Goal: Task Accomplishment & Management: Use online tool/utility

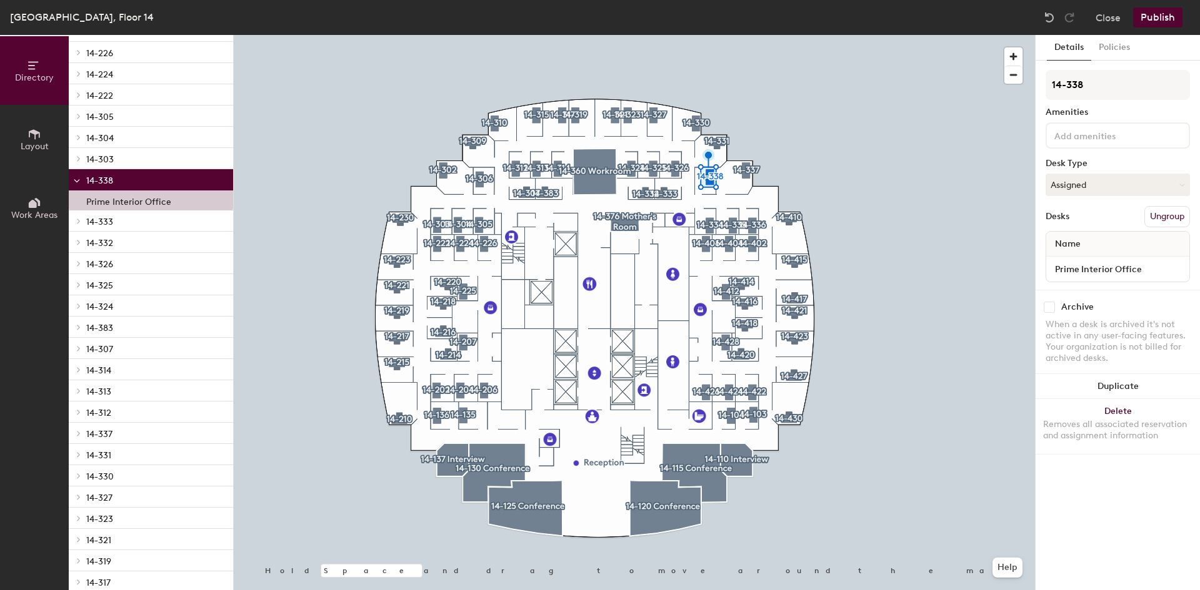
scroll to position [812, 0]
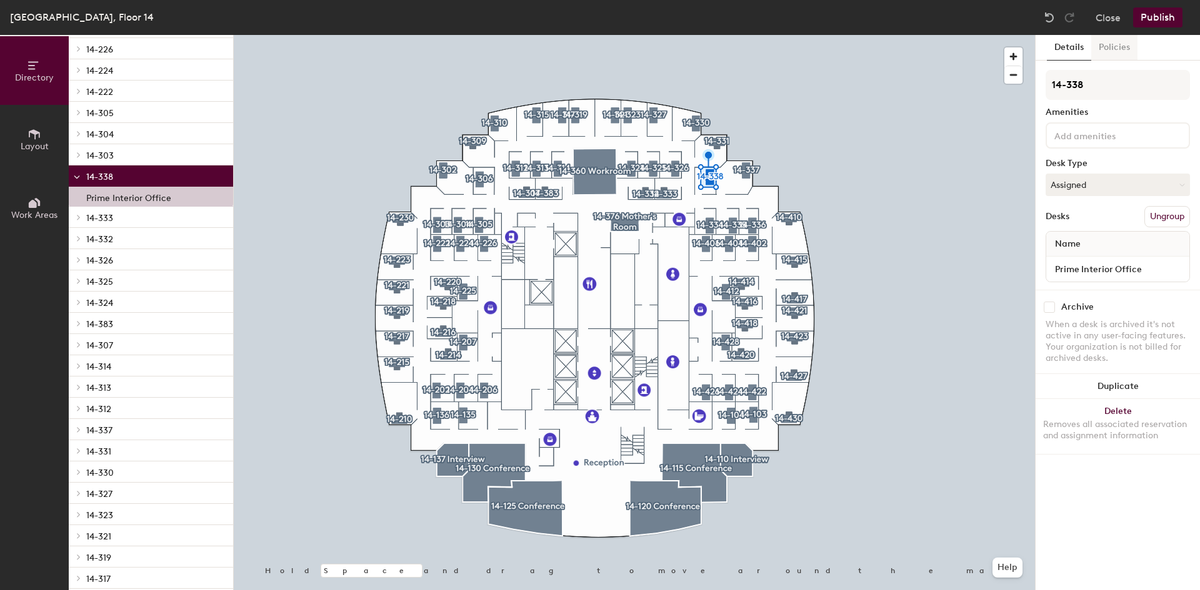
click at [1108, 52] on button "Policies" at bounding box center [1114, 48] width 46 height 26
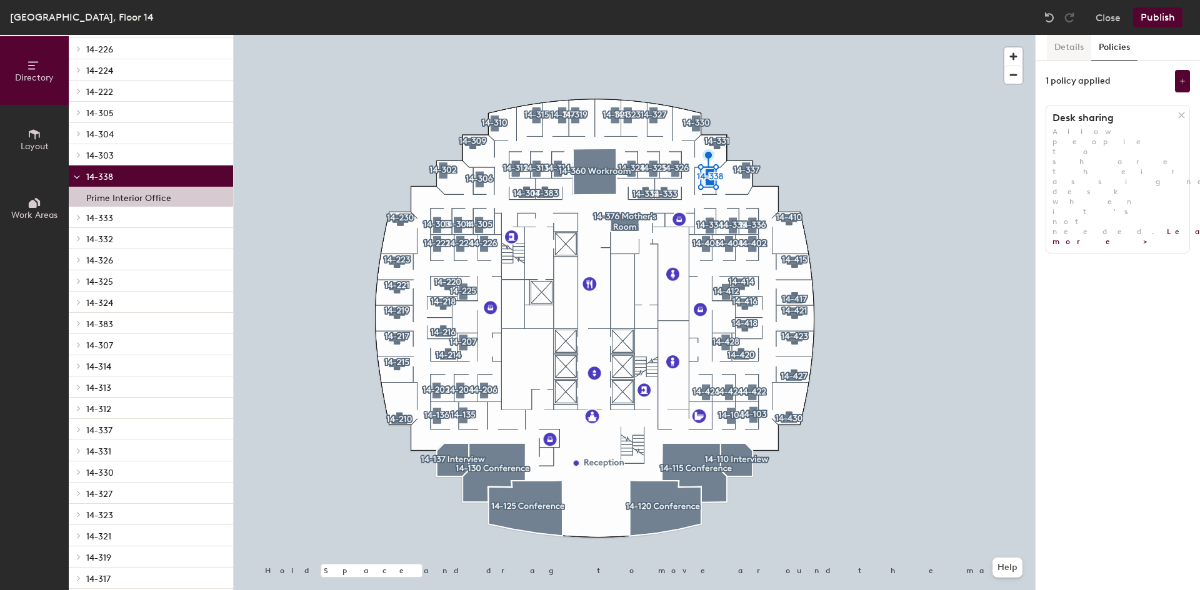
click at [1085, 50] on button "Details" at bounding box center [1069, 48] width 44 height 26
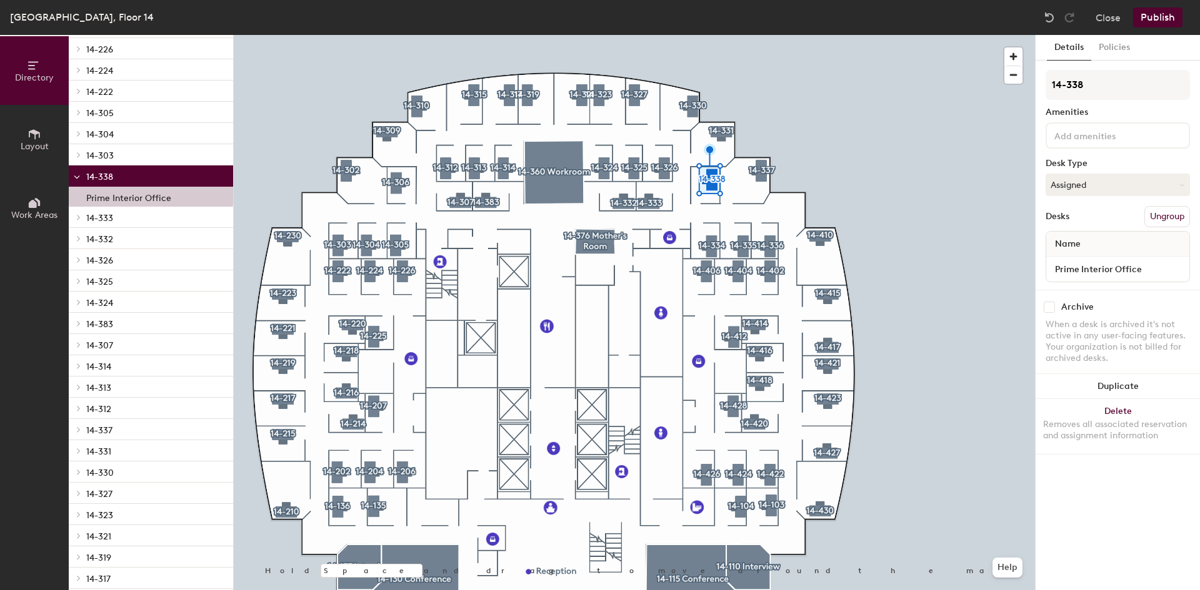
click at [104, 172] on span "14-338" at bounding box center [99, 177] width 27 height 11
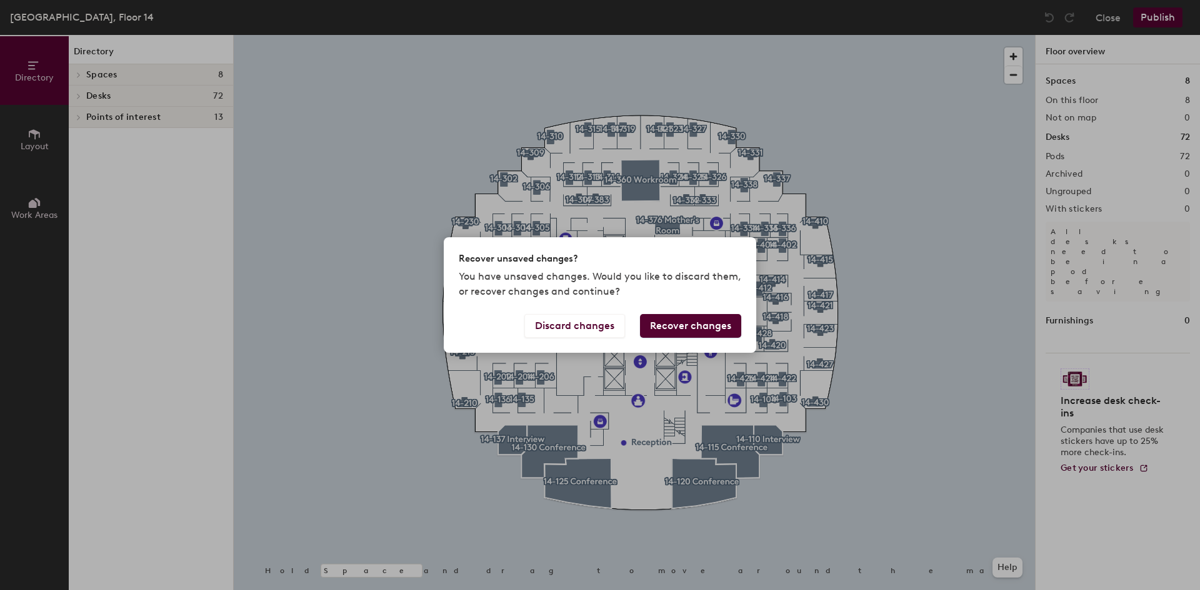
click at [679, 331] on button "Recover changes" at bounding box center [690, 326] width 101 height 24
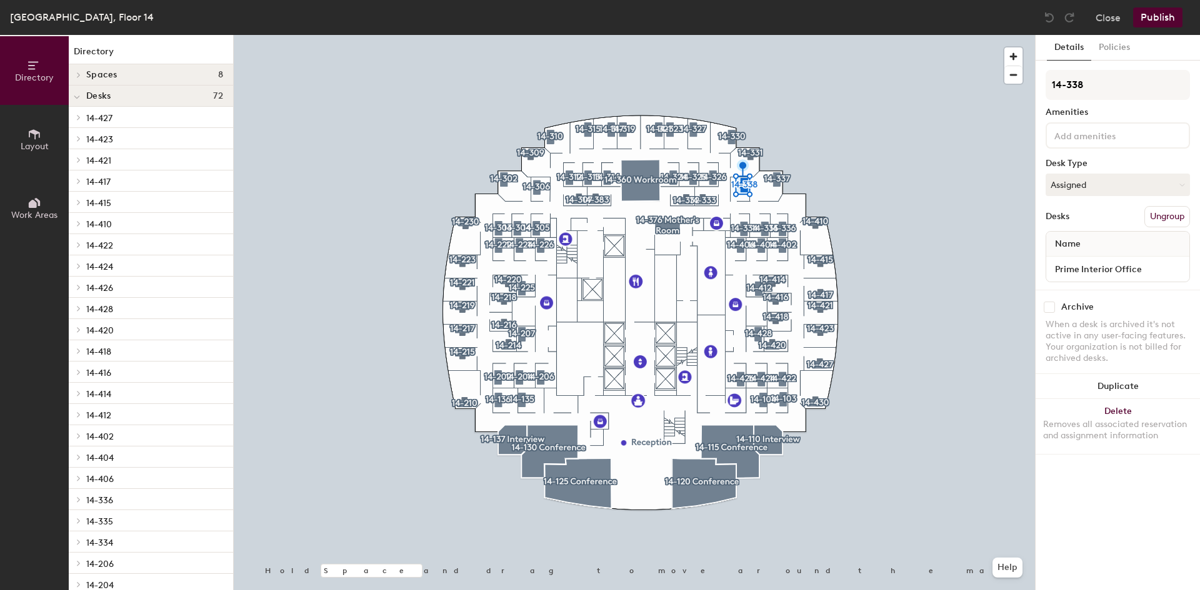
click at [48, 142] on span "Layout" at bounding box center [35, 146] width 28 height 11
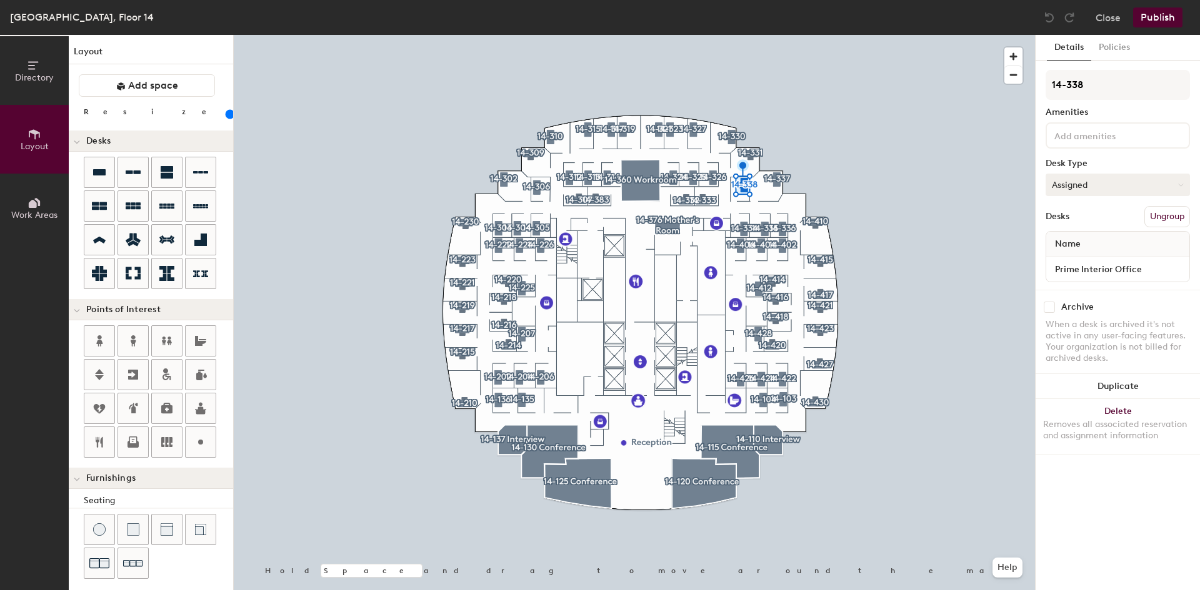
click at [1117, 190] on button "Assigned" at bounding box center [1117, 185] width 144 height 22
click at [1098, 186] on button "Assigned" at bounding box center [1117, 185] width 144 height 22
click at [1117, 42] on button "Policies" at bounding box center [1114, 48] width 46 height 26
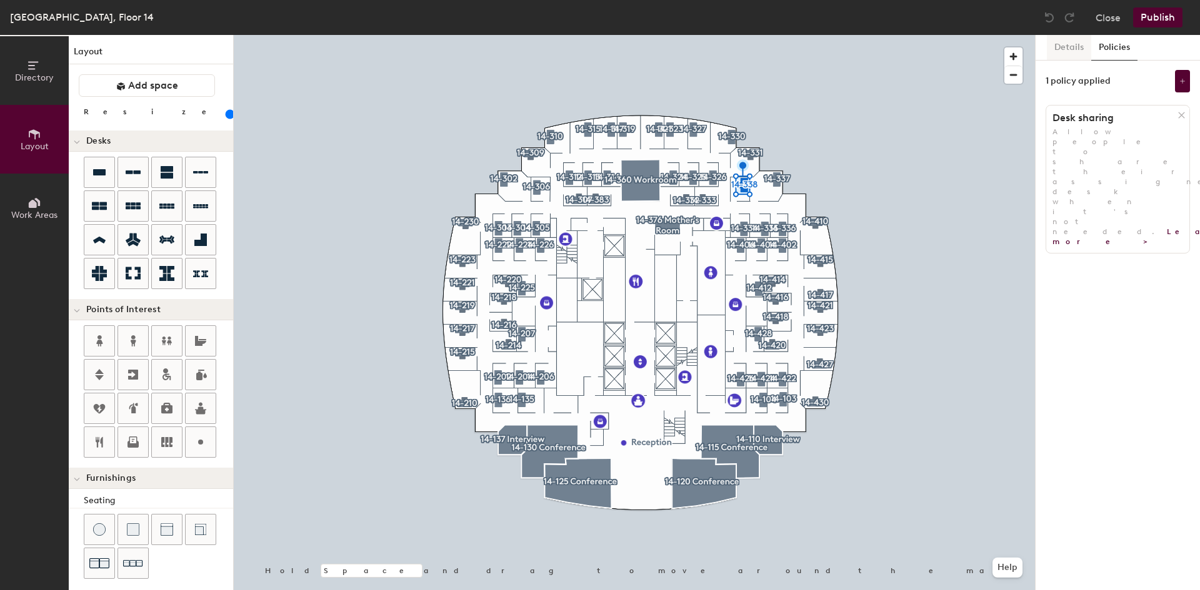
click at [1075, 47] on button "Details" at bounding box center [1069, 48] width 44 height 26
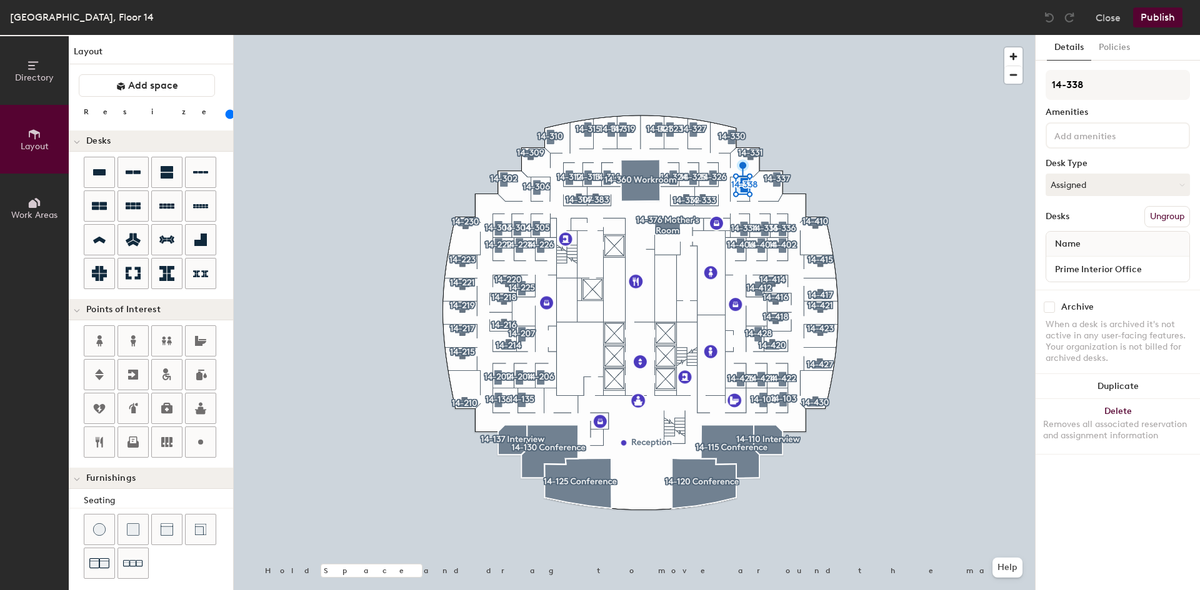
click at [1110, 257] on div "Prime Interior Office" at bounding box center [1117, 269] width 143 height 25
click at [1107, 271] on input "Prime Interior Office" at bounding box center [1117, 269] width 138 height 17
click at [1116, 312] on div "Archive" at bounding box center [1117, 307] width 144 height 11
click at [1107, 18] on button "Close" at bounding box center [1107, 17] width 25 height 20
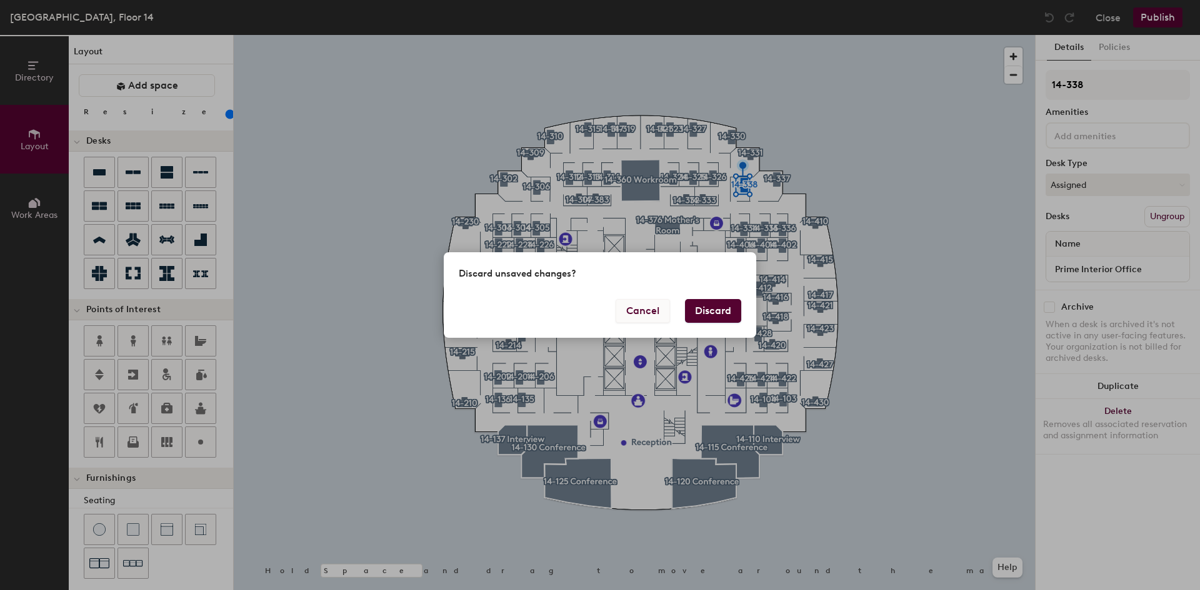
click at [656, 310] on button "Cancel" at bounding box center [642, 311] width 54 height 24
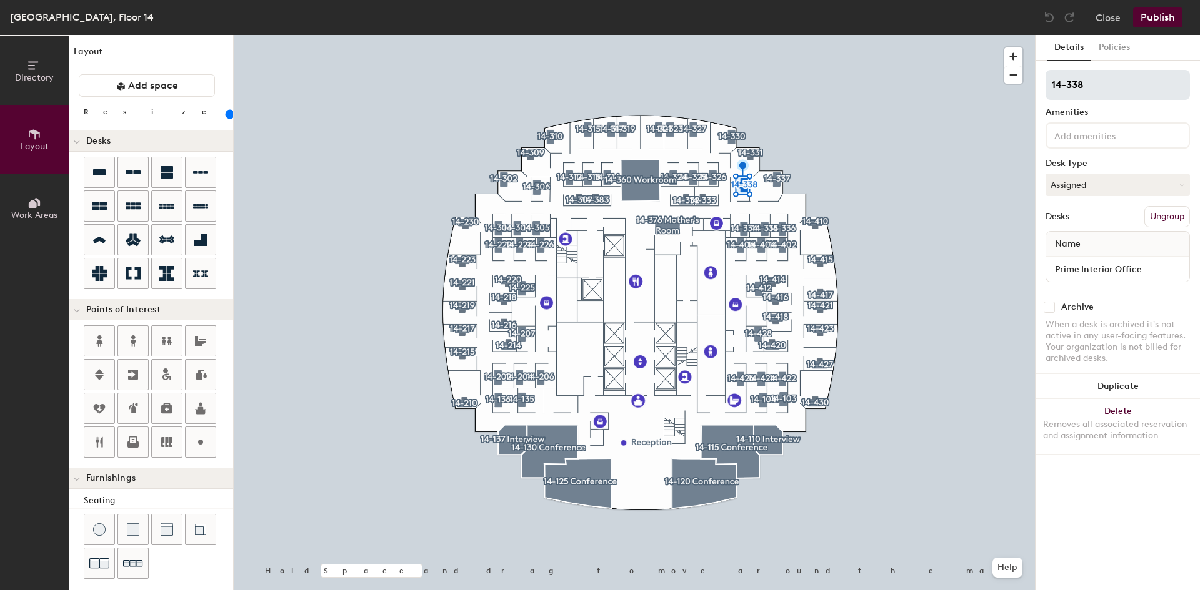
drag, startPoint x: 1110, startPoint y: 57, endPoint x: 1110, endPoint y: 74, distance: 16.2
click at [1108, 61] on div "Details Policies 14-338 Amenities Desk Type Assigned Desks Ungroup Name Prime I…" at bounding box center [1117, 312] width 164 height 555
click at [1107, 49] on button "Policies" at bounding box center [1114, 48] width 46 height 26
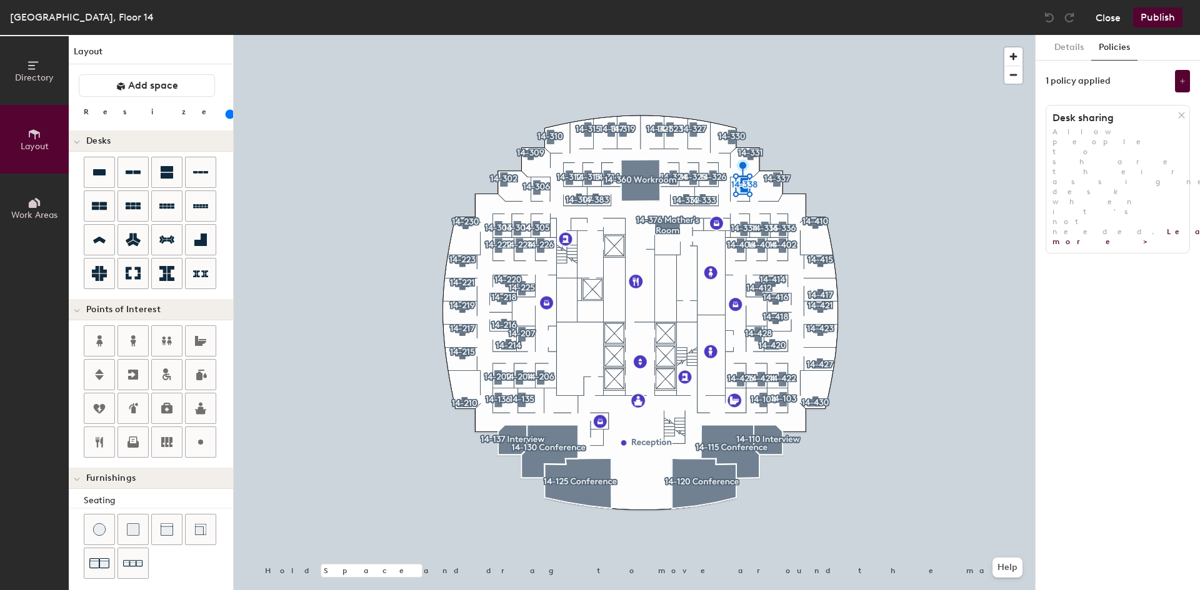
click at [1106, 13] on button "Close" at bounding box center [1107, 17] width 25 height 20
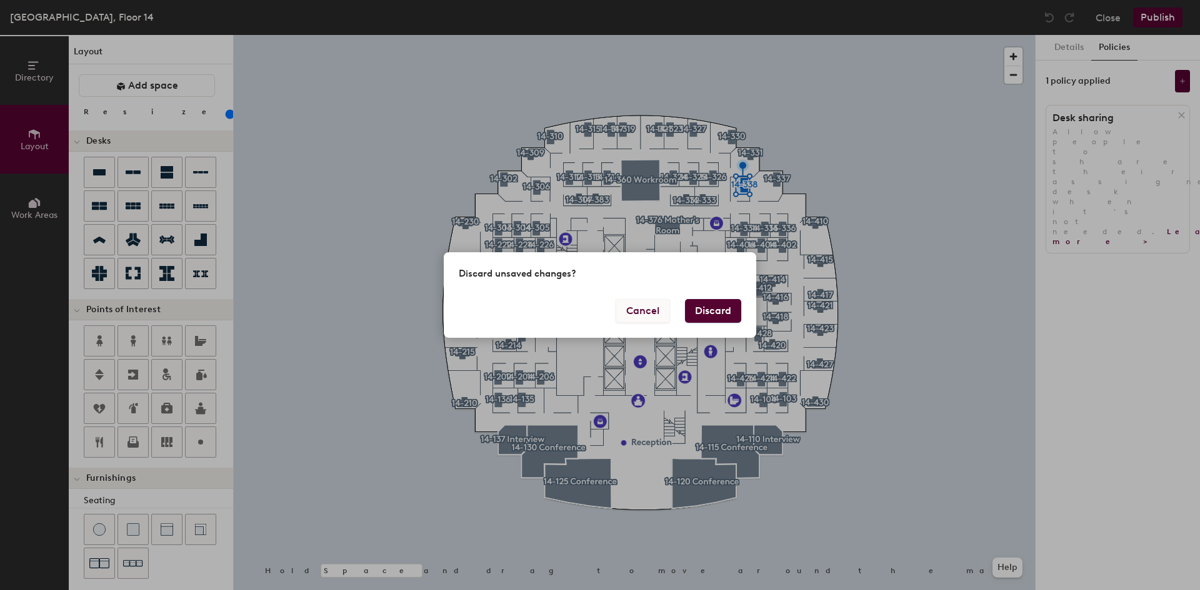
click at [643, 316] on button "Cancel" at bounding box center [642, 311] width 54 height 24
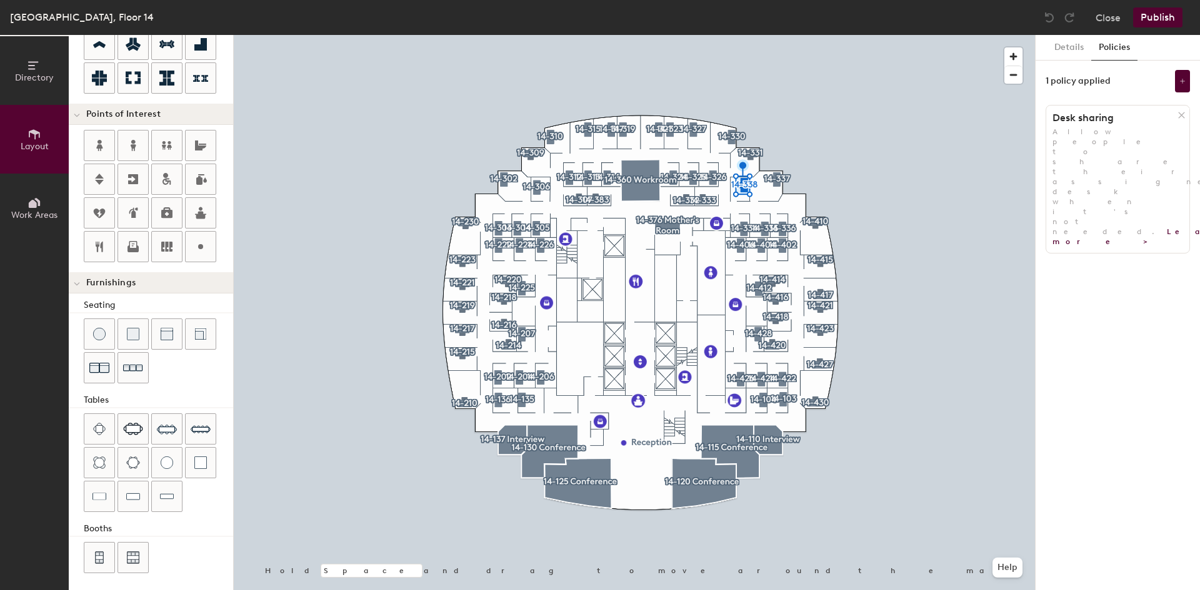
scroll to position [199, 0]
click at [1085, 47] on button "Details" at bounding box center [1069, 48] width 44 height 26
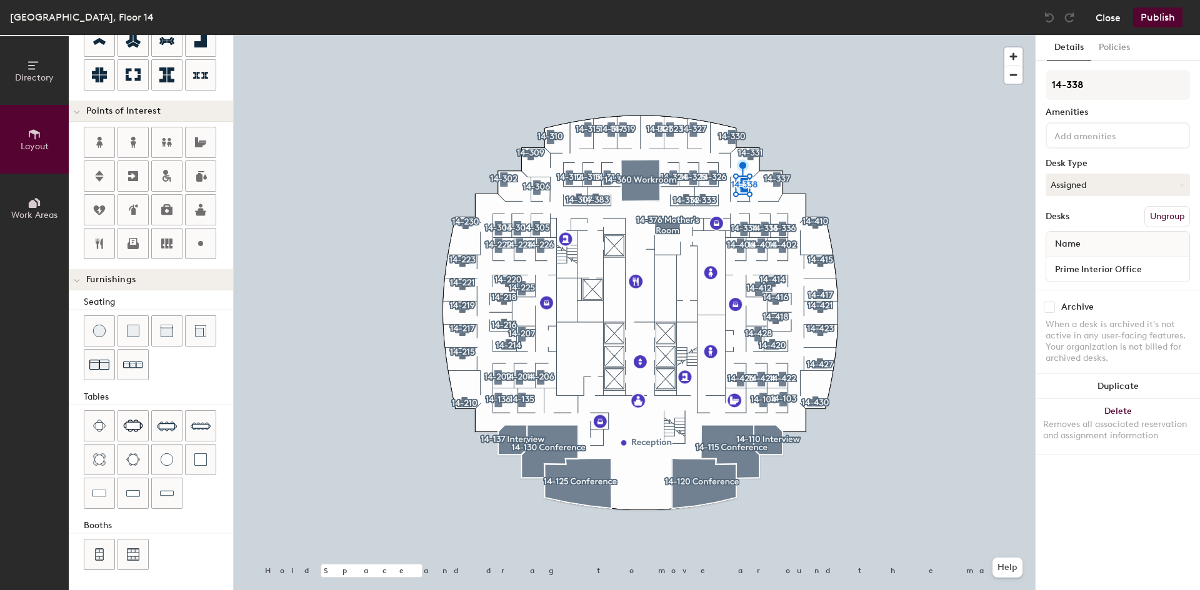
click at [1102, 18] on button "Close" at bounding box center [1107, 17] width 25 height 20
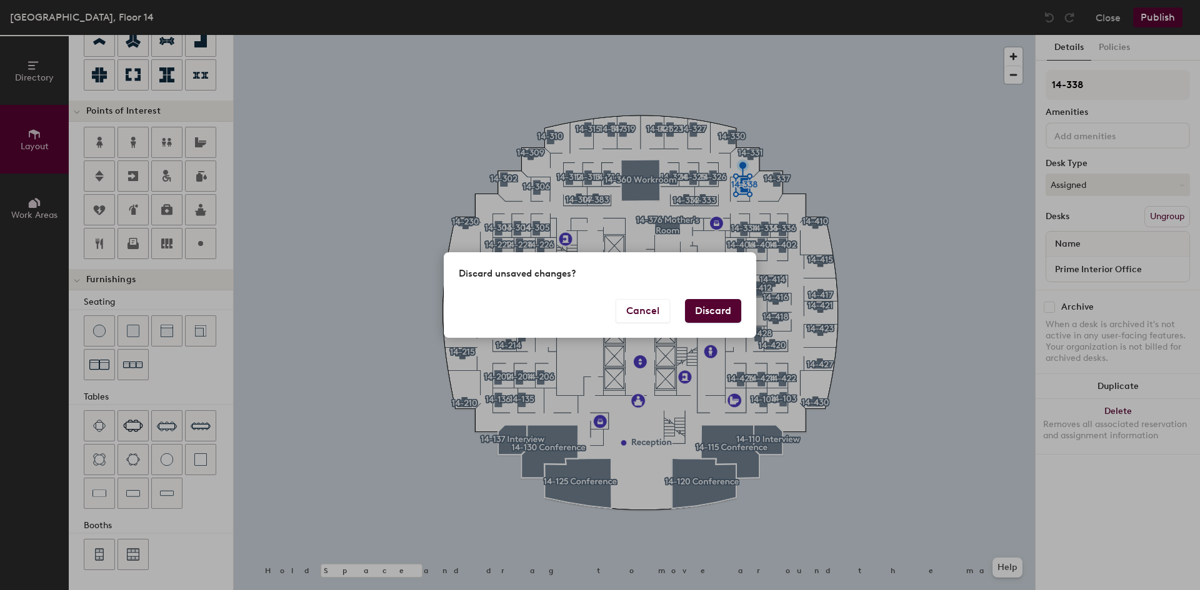
drag, startPoint x: 704, startPoint y: 310, endPoint x: 669, endPoint y: 324, distance: 37.6
click at [704, 310] on button "Discard" at bounding box center [713, 311] width 56 height 24
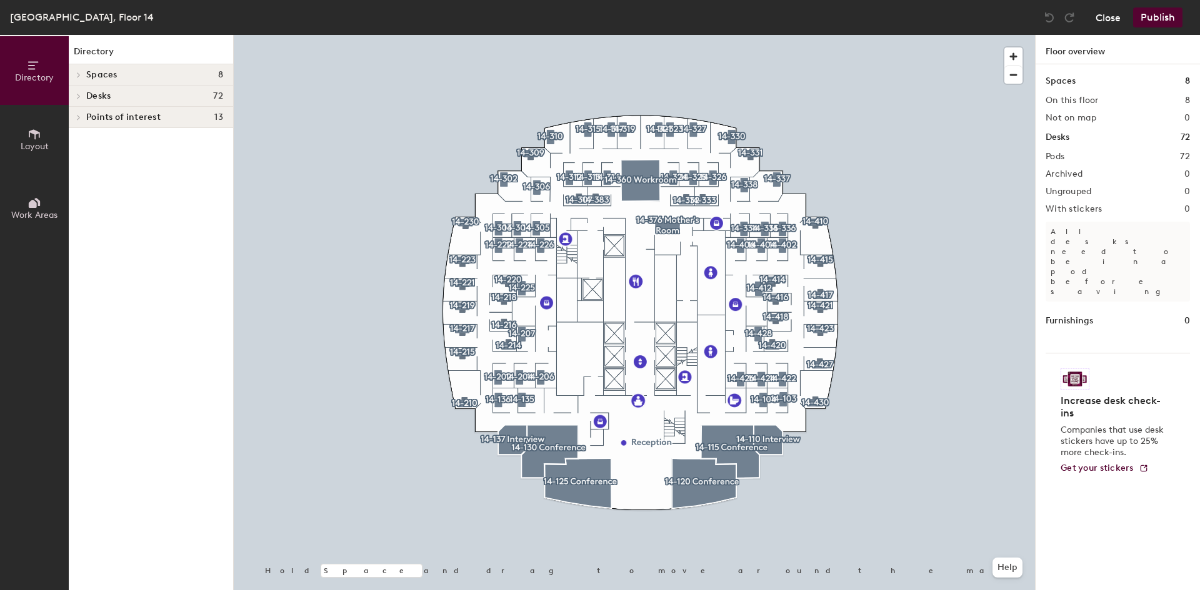
click at [1112, 11] on button "Close" at bounding box center [1107, 17] width 25 height 20
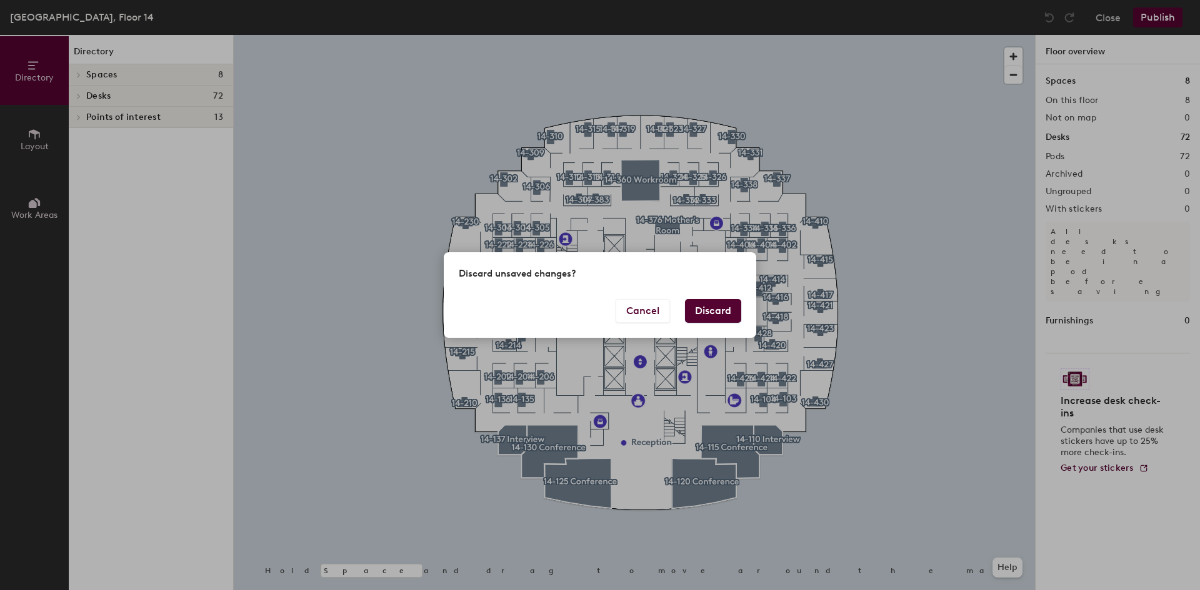
click at [715, 308] on button "Discard" at bounding box center [713, 311] width 56 height 24
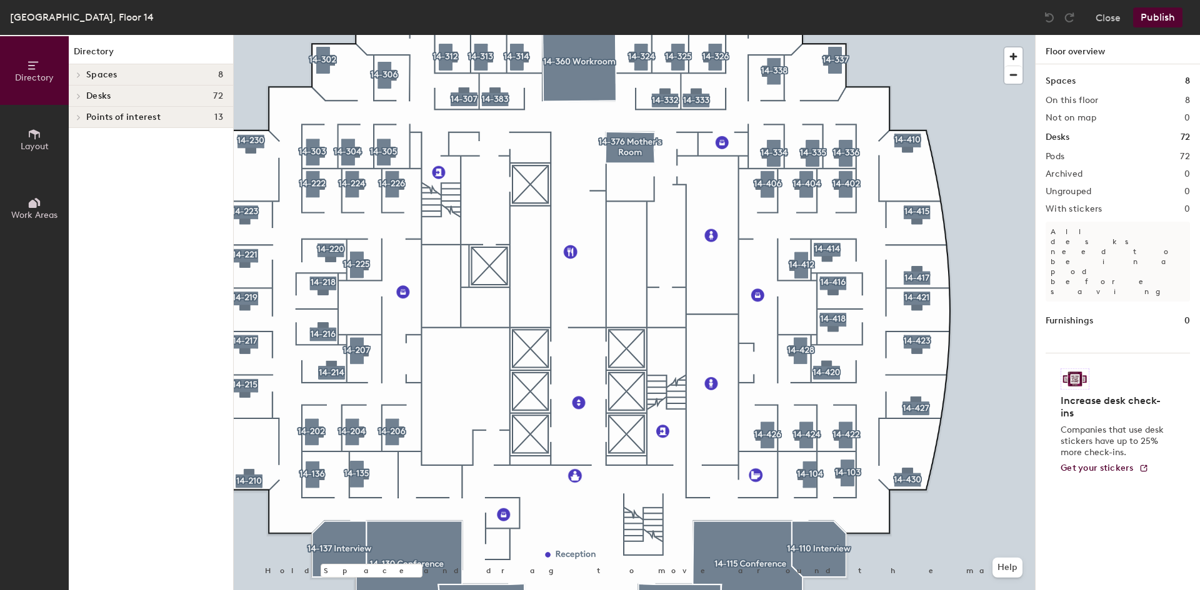
click at [79, 114] on icon at bounding box center [78, 117] width 5 height 6
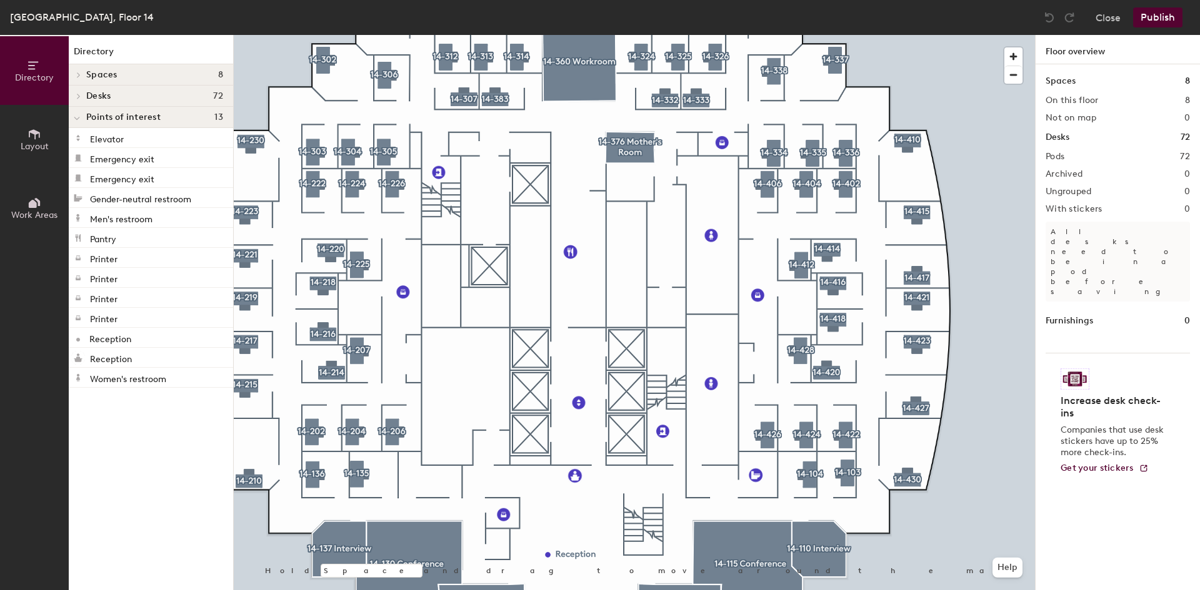
click at [79, 119] on icon at bounding box center [77, 118] width 6 height 5
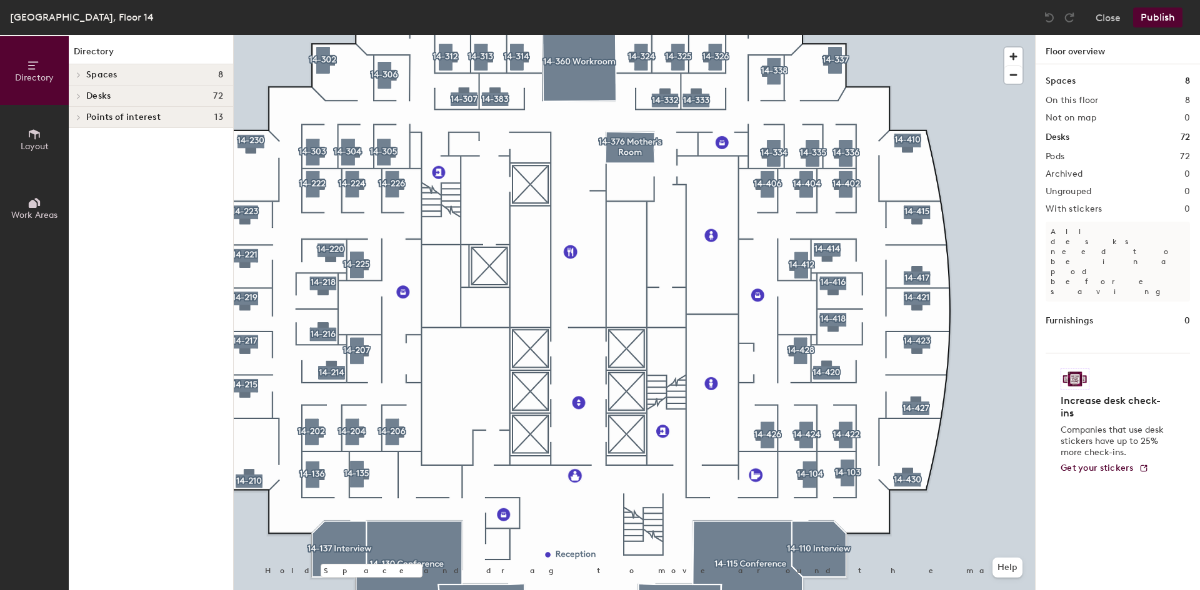
click at [124, 116] on span "Points of interest" at bounding box center [123, 117] width 74 height 10
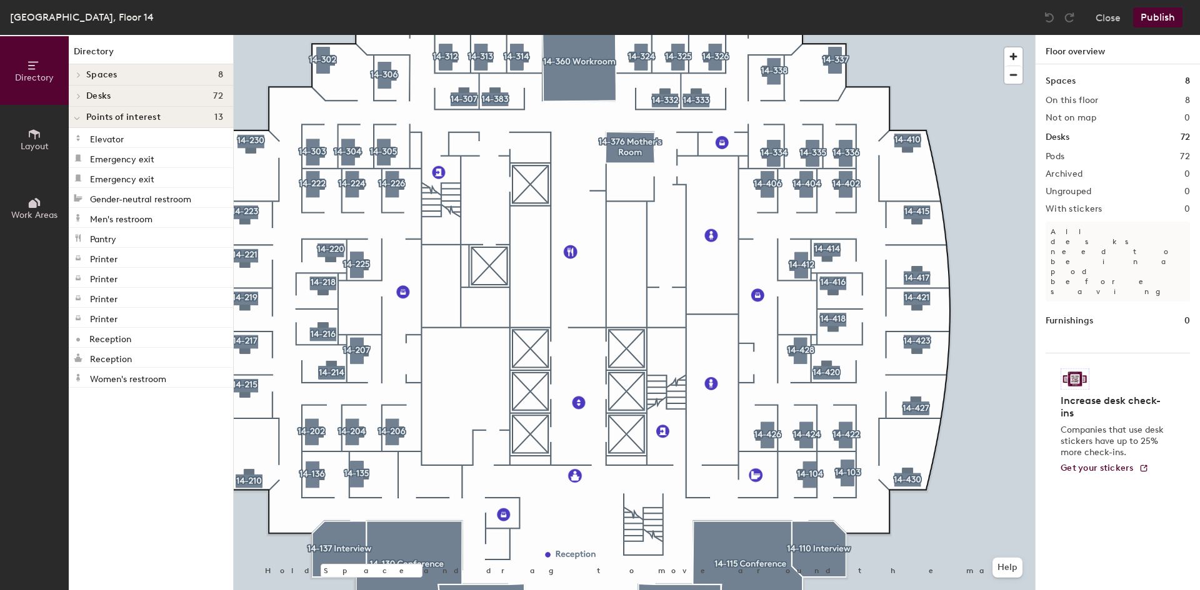
click at [164, 474] on div "Directory Spaces 8 14-110 Interview 14-115 Conference 14-120 Conference 14-125 …" at bounding box center [151, 312] width 164 height 555
drag, startPoint x: 164, startPoint y: 474, endPoint x: 135, endPoint y: 483, distance: 30.2
click at [135, 483] on div "Directory Spaces 8 14-110 Interview 14-115 Conference 14-120 Conference 14-125 …" at bounding box center [151, 312] width 164 height 555
click at [26, 154] on button "Layout" at bounding box center [34, 139] width 69 height 69
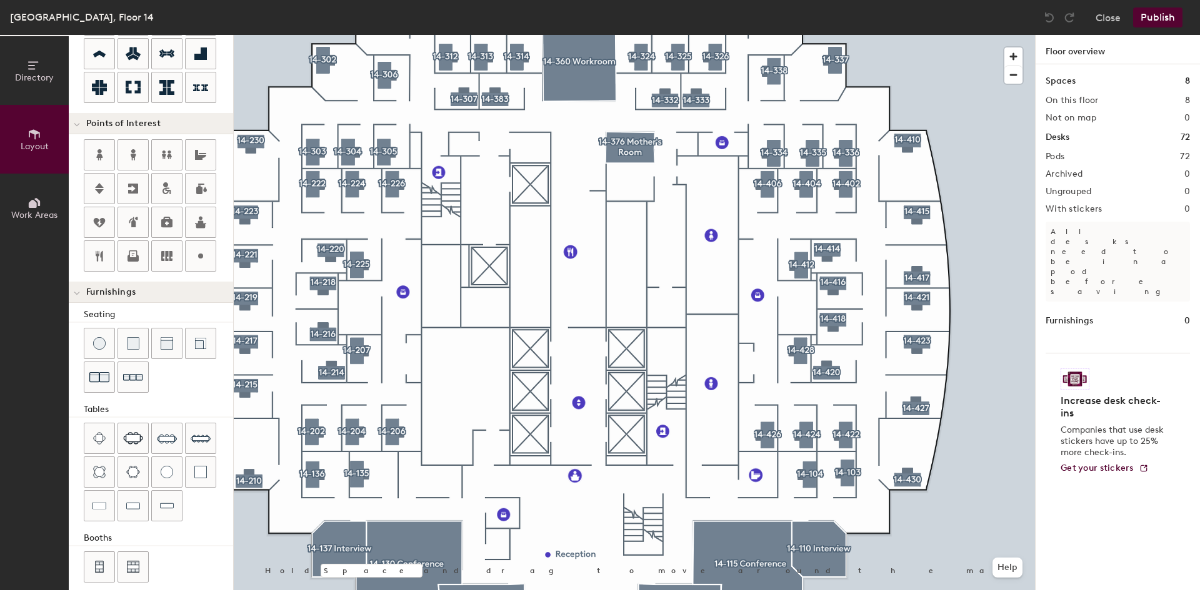
scroll to position [187, 0]
click at [207, 255] on icon at bounding box center [200, 254] width 15 height 15
click at [752, 327] on div "Directory Layout Work Areas Layout Add space Resize Desks Points of Interest Fu…" at bounding box center [600, 312] width 1200 height 555
type input "20"
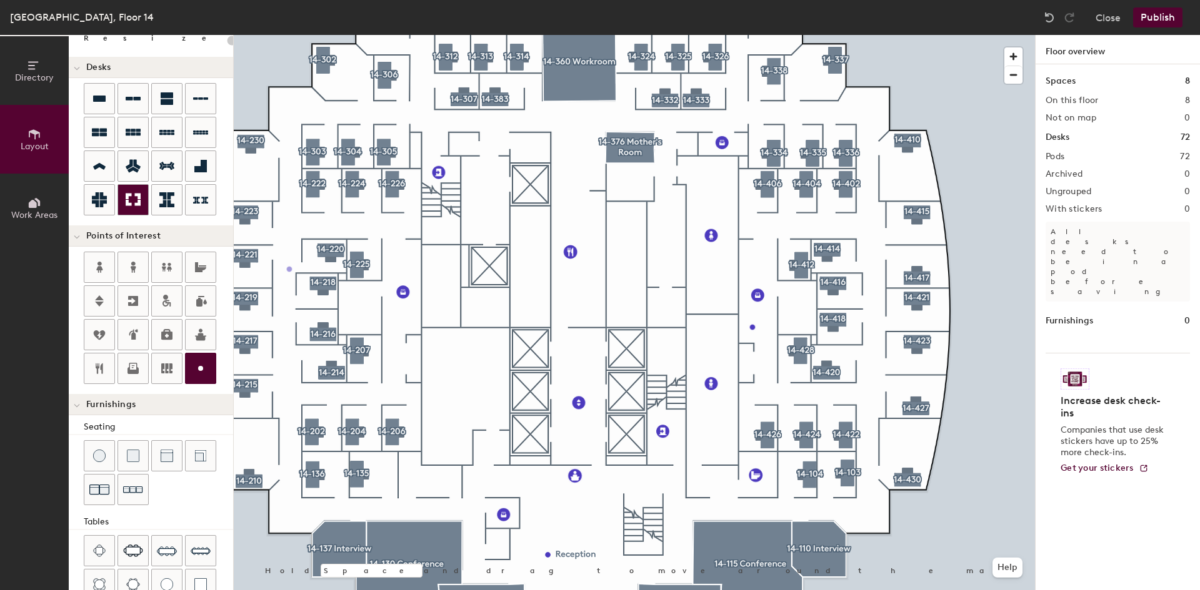
scroll to position [0, 0]
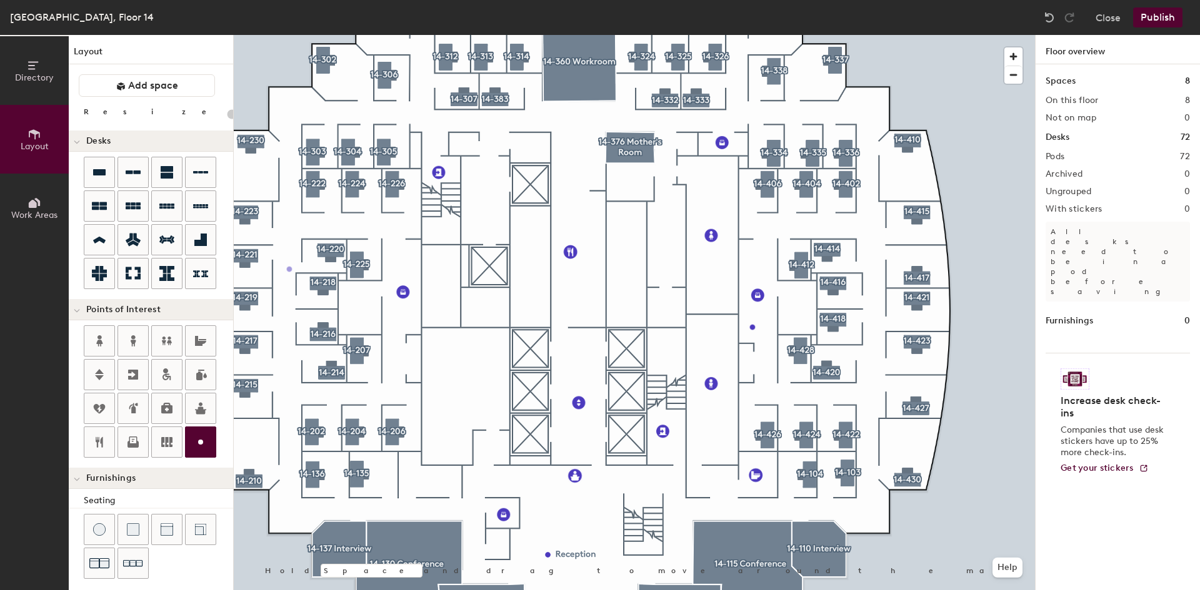
click at [41, 59] on icon at bounding box center [34, 66] width 14 height 14
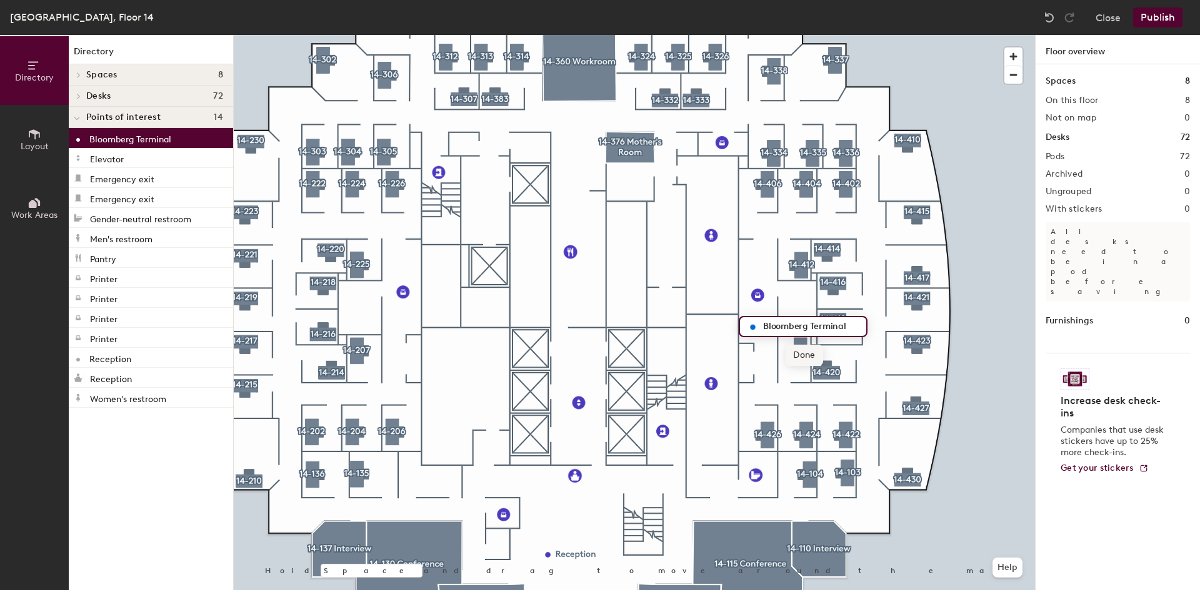
type input "Bloomberg Terminal"
click at [807, 353] on span "Done" at bounding box center [803, 355] width 37 height 21
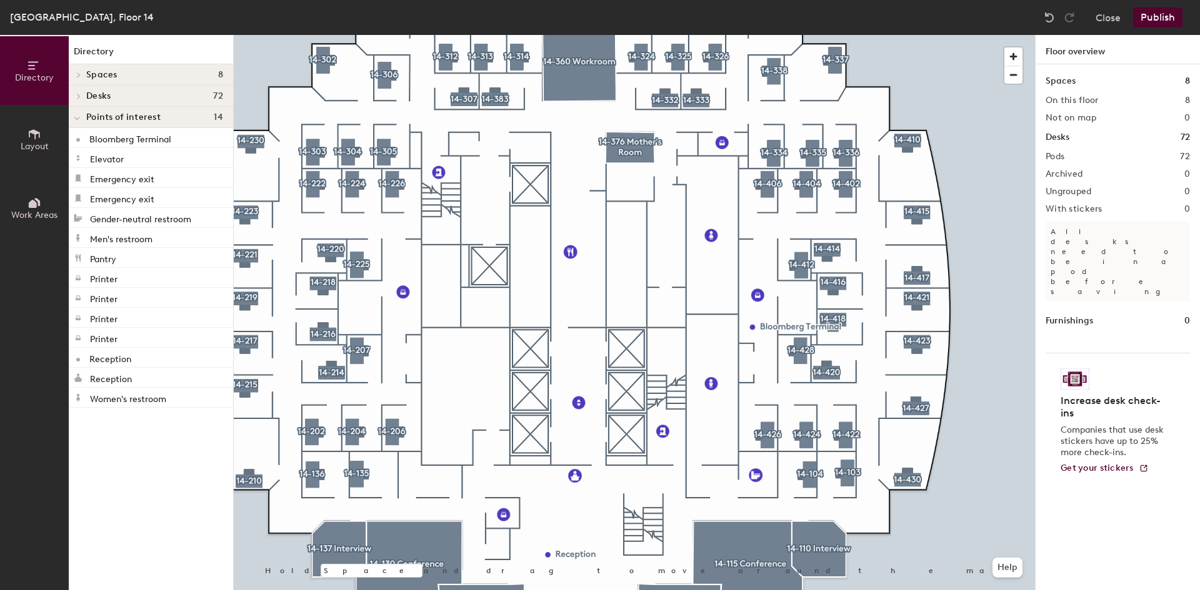
click at [1145, 17] on button "Publish" at bounding box center [1157, 17] width 49 height 20
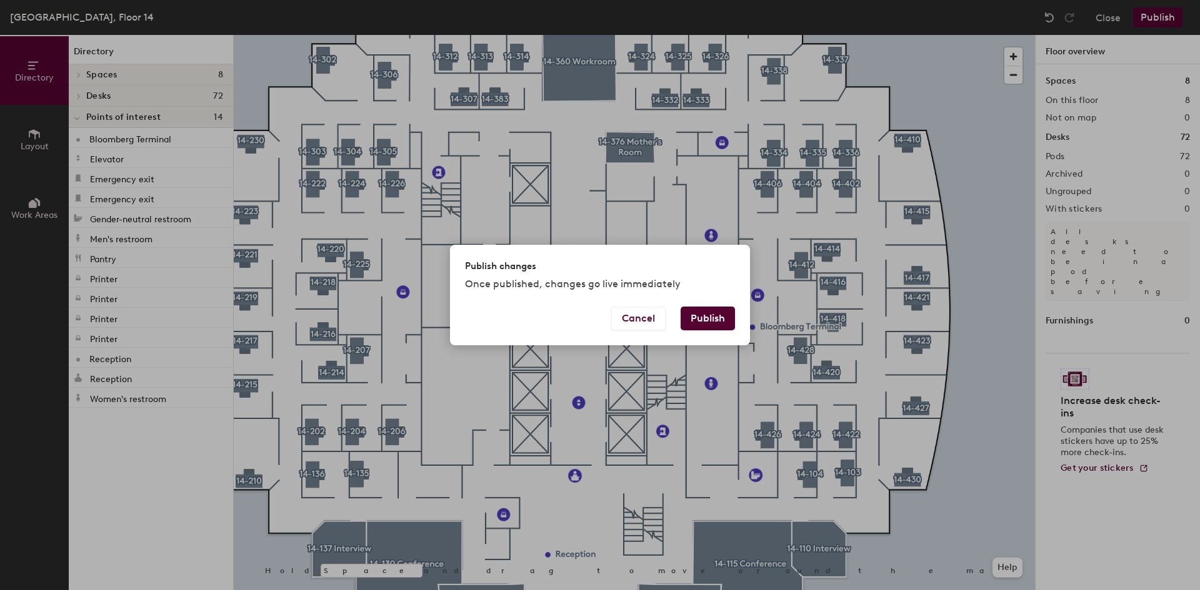
click at [698, 321] on button "Publish" at bounding box center [707, 319] width 54 height 24
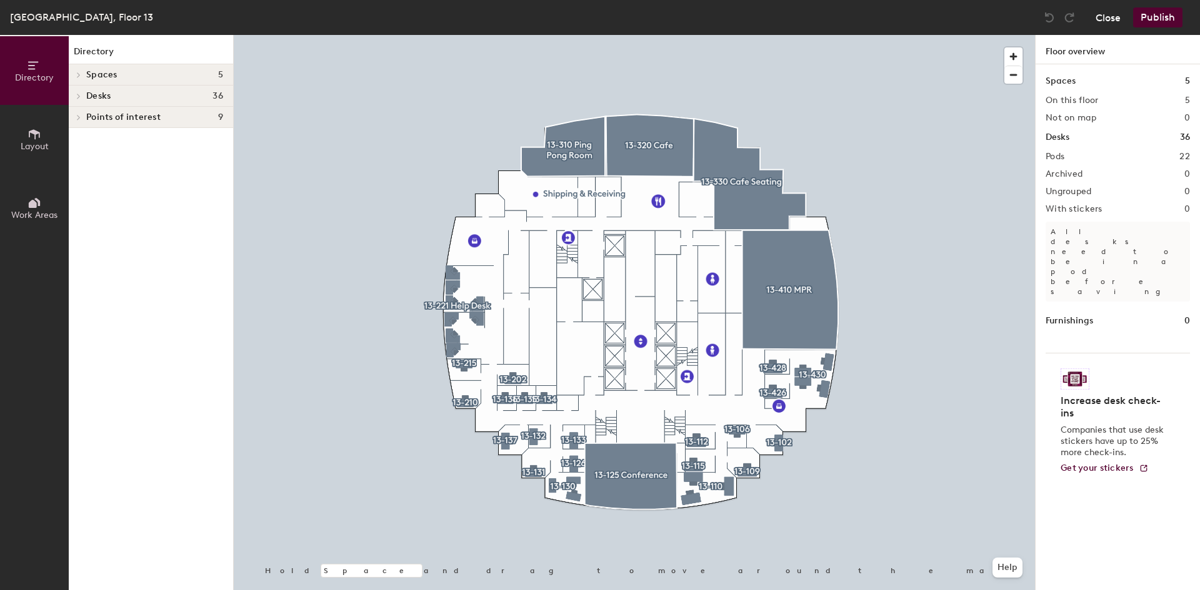
click at [1120, 18] on button "Close" at bounding box center [1107, 17] width 25 height 20
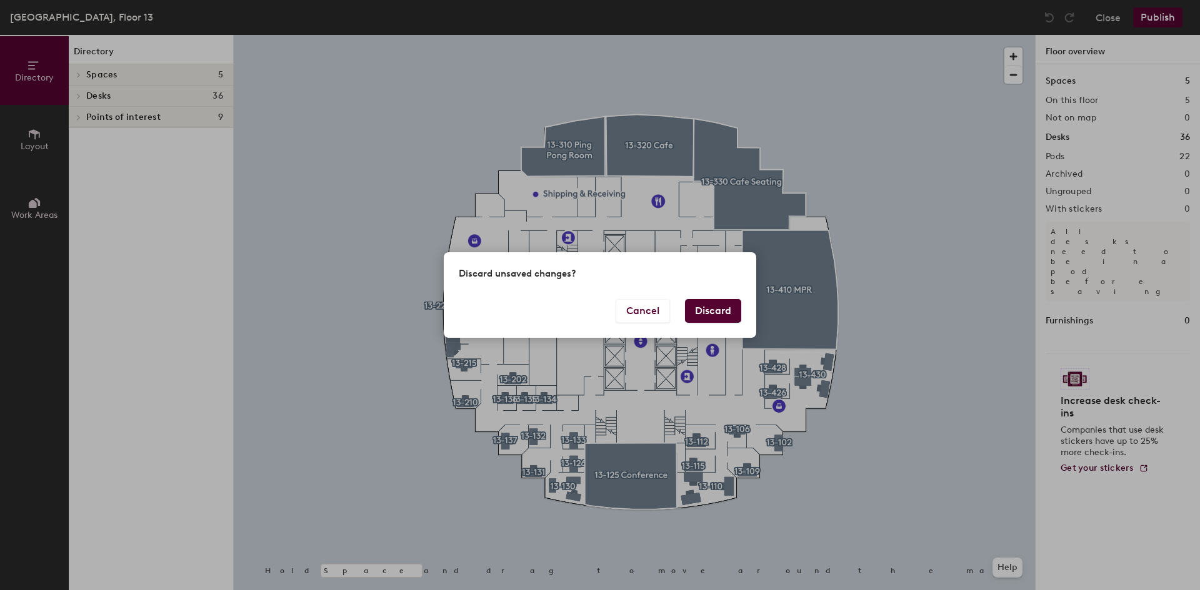
click at [717, 306] on button "Discard" at bounding box center [713, 311] width 56 height 24
